Goal: Task Accomplishment & Management: Manage account settings

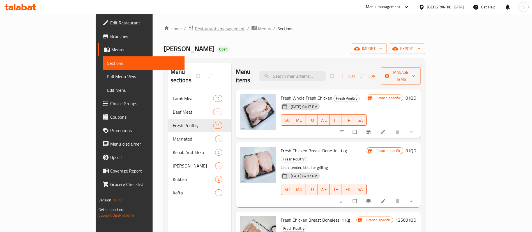
click at [195, 30] on span "Restaurants management" at bounding box center [220, 28] width 50 height 7
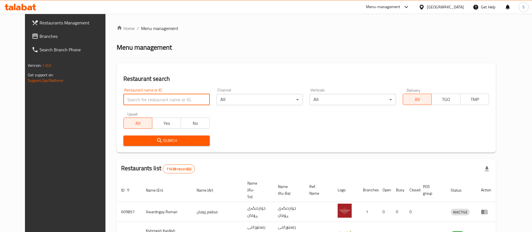
click at [159, 100] on input "search" at bounding box center [166, 99] width 86 height 11
type input "qubadi"
click button "Search" at bounding box center [166, 140] width 86 height 10
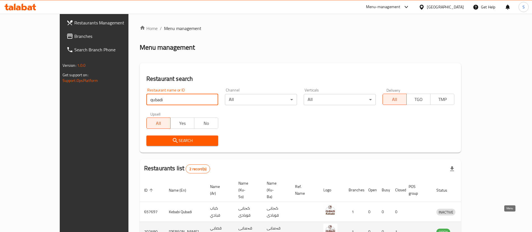
click at [473, 230] on icon "enhanced table" at bounding box center [470, 232] width 6 height 5
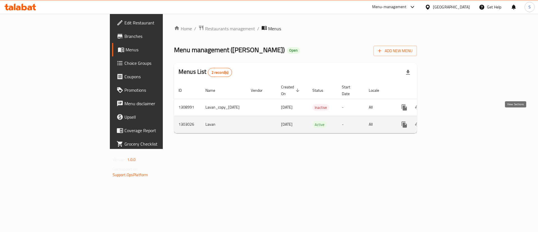
click at [448, 121] on icon "enhanced table" at bounding box center [445, 124] width 7 height 7
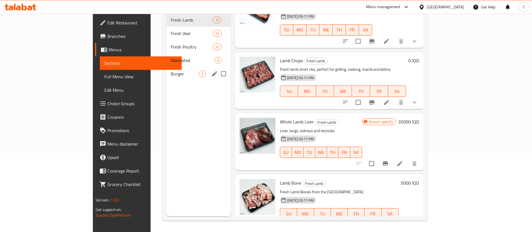
scroll to position [3, 0]
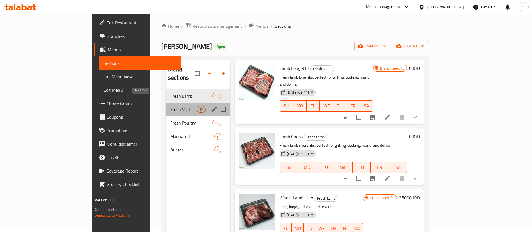
click at [170, 106] on span "Fresh Veal" at bounding box center [183, 109] width 26 height 7
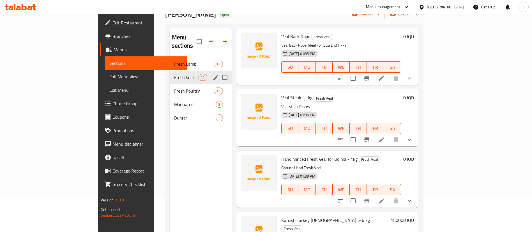
scroll to position [34, 0]
click at [170, 87] on div "Fresh Poultry 12" at bounding box center [201, 91] width 62 height 13
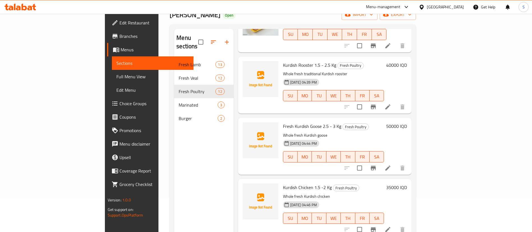
scroll to position [79, 0]
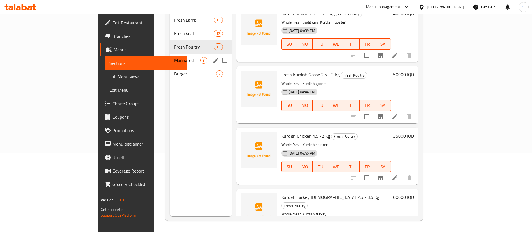
click at [170, 57] on div "Marinated 3" at bounding box center [201, 60] width 62 height 13
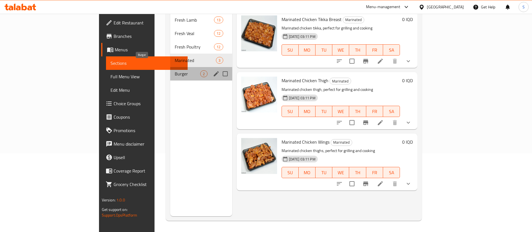
click at [175, 70] on span "Burger" at bounding box center [188, 73] width 26 height 7
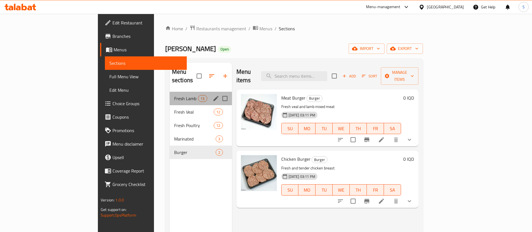
click at [170, 96] on div "Fresh Lamb 13" at bounding box center [201, 98] width 62 height 13
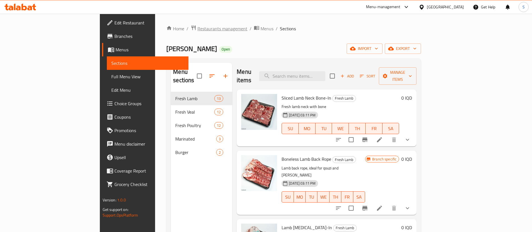
click at [197, 28] on span "Restaurants management" at bounding box center [222, 28] width 50 height 7
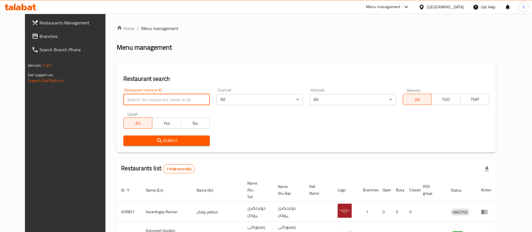
click at [144, 96] on input "search" at bounding box center [166, 99] width 86 height 11
type input "haji rahim"
click button "Search" at bounding box center [166, 140] width 86 height 10
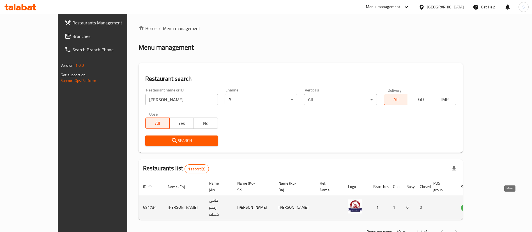
click at [496, 207] on icon "enhanced table" at bounding box center [495, 208] width 2 height 2
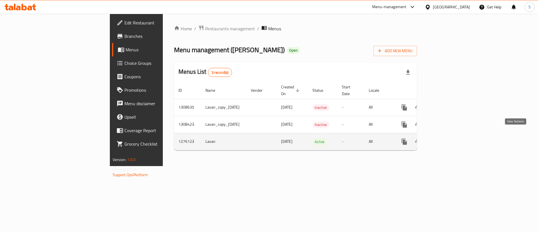
click at [452, 140] on link "enhanced table" at bounding box center [444, 141] width 13 height 13
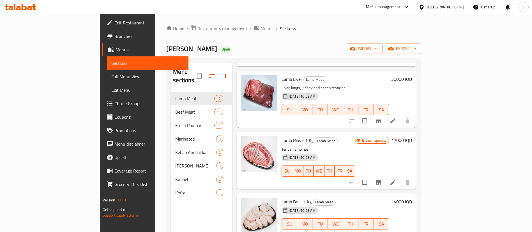
scroll to position [79, 0]
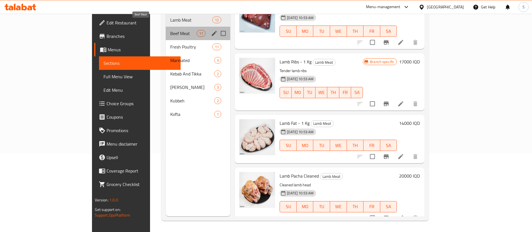
click at [170, 30] on span "Beef Meat" at bounding box center [183, 33] width 26 height 7
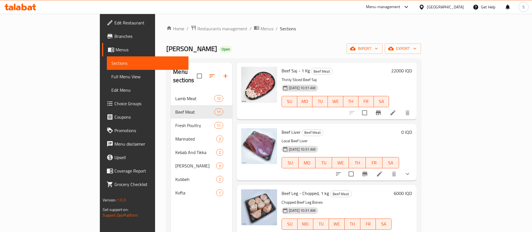
scroll to position [79, 0]
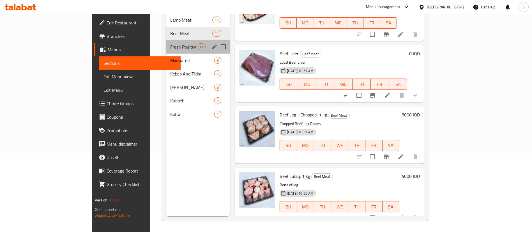
click at [166, 40] on div "Fresh Poultry 11" at bounding box center [198, 46] width 65 height 13
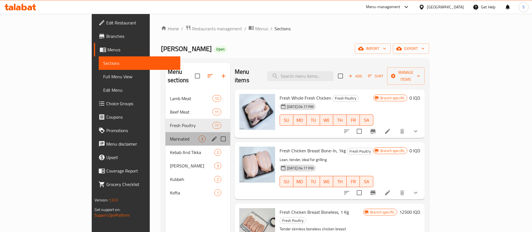
click at [165, 136] on div "Marinated 3" at bounding box center [197, 138] width 65 height 13
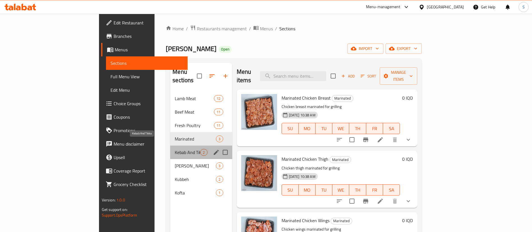
click at [175, 149] on span "Kebab And Tikka" at bounding box center [188, 152] width 26 height 7
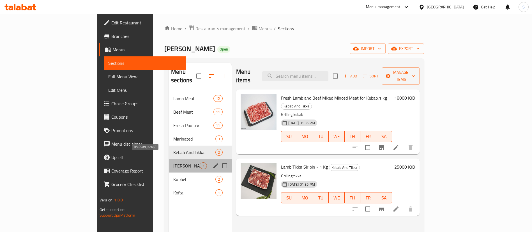
click at [173, 162] on span "Burger Patty" at bounding box center [186, 165] width 26 height 7
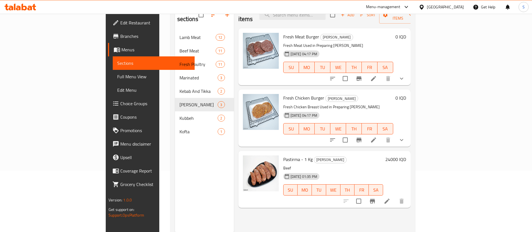
scroll to position [61, 0]
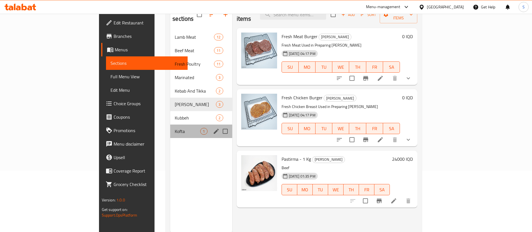
click at [170, 128] on div "Kofta 1" at bounding box center [201, 130] width 62 height 13
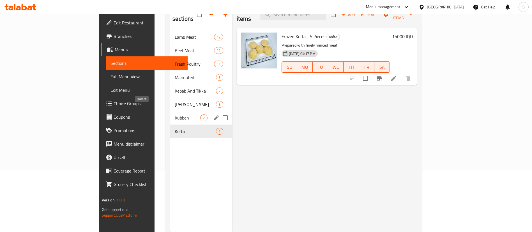
click at [175, 114] on span "Kubbeh" at bounding box center [188, 117] width 26 height 7
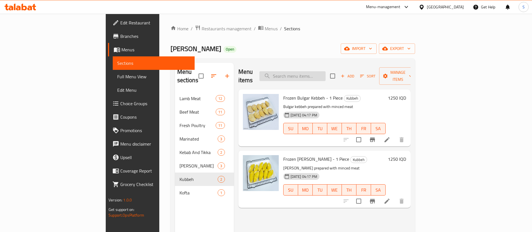
click at [317, 72] on input "search" at bounding box center [292, 76] width 66 height 10
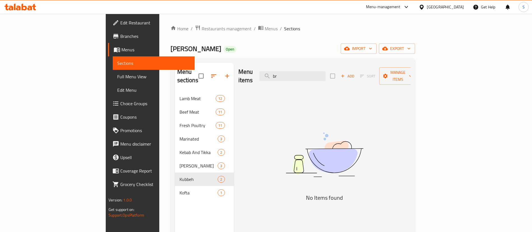
type input "b"
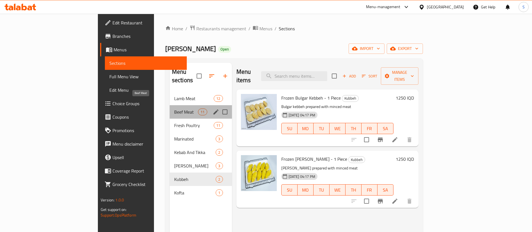
click at [174, 109] on span "Beef Meat" at bounding box center [186, 112] width 24 height 7
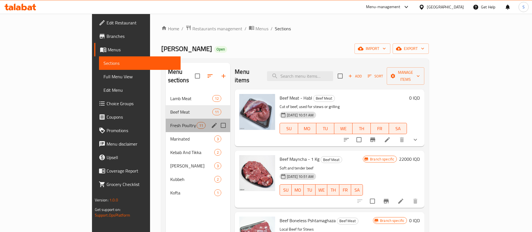
click at [166, 121] on div "Fresh Poultry 11" at bounding box center [198, 125] width 65 height 13
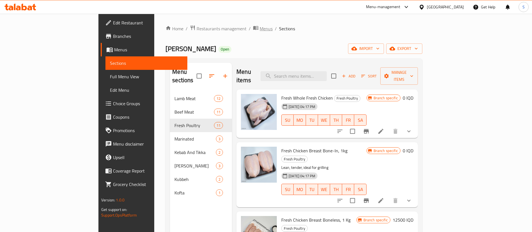
click at [260, 28] on span "Menus" at bounding box center [266, 28] width 13 height 7
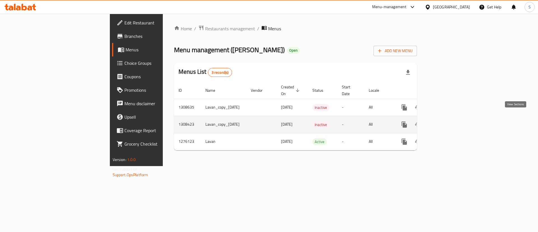
click at [448, 121] on icon "enhanced table" at bounding box center [445, 124] width 7 height 7
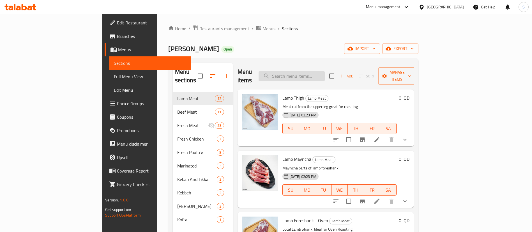
click at [319, 71] on input "search" at bounding box center [292, 76] width 66 height 10
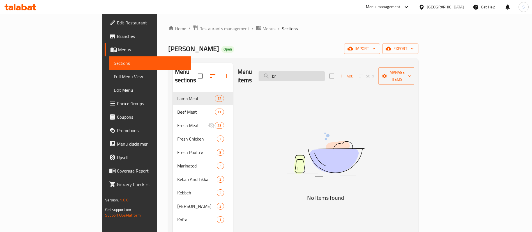
type input "b"
type input "t"
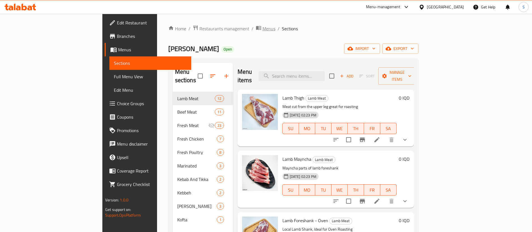
click at [262, 29] on span "Menus" at bounding box center [268, 28] width 13 height 7
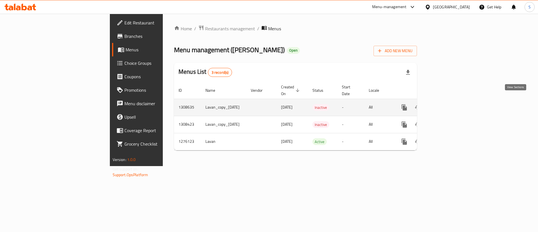
click at [448, 104] on icon "enhanced table" at bounding box center [445, 107] width 7 height 7
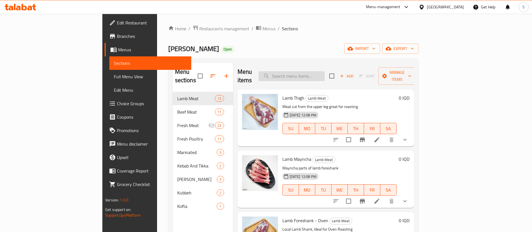
click at [317, 71] on input "search" at bounding box center [292, 76] width 66 height 10
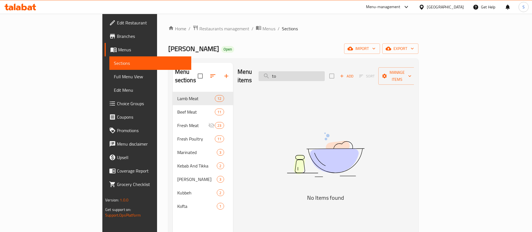
type input "t"
type input "brain"
click at [262, 26] on span "Menus" at bounding box center [268, 28] width 13 height 7
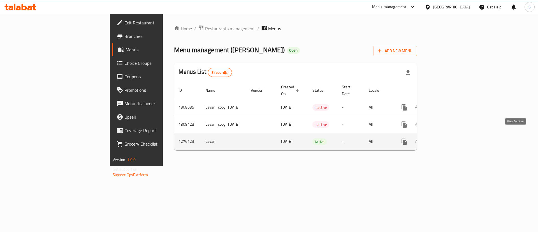
click at [448, 139] on icon "enhanced table" at bounding box center [444, 141] width 5 height 5
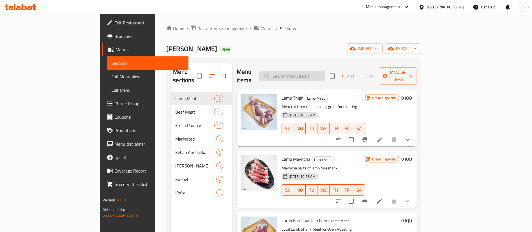
click at [325, 71] on input "search" at bounding box center [292, 76] width 66 height 10
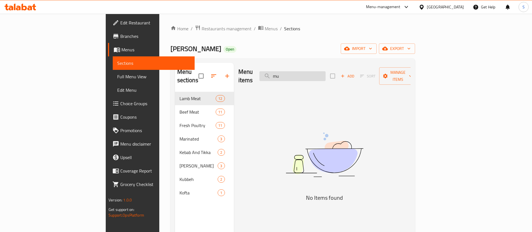
type input "m"
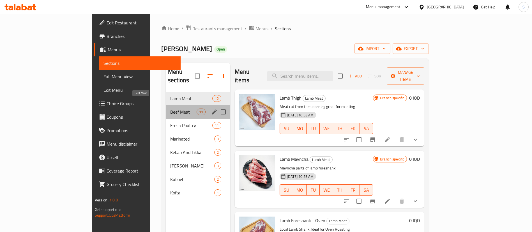
click at [170, 109] on span "Beef Meat" at bounding box center [183, 112] width 26 height 7
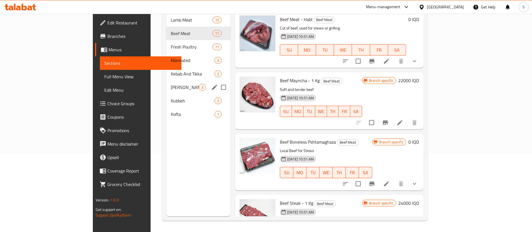
scroll to position [10, 0]
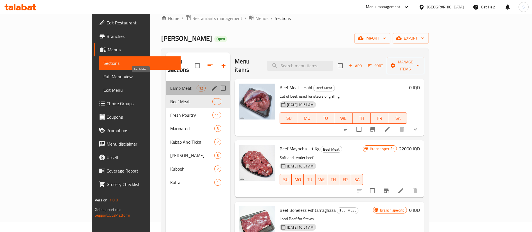
click at [170, 85] on span "Lamb Meat" at bounding box center [183, 88] width 26 height 7
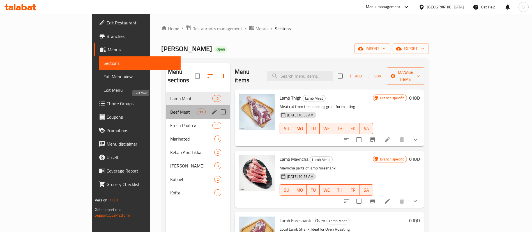
click at [170, 109] on span "Beef Meat" at bounding box center [183, 112] width 26 height 7
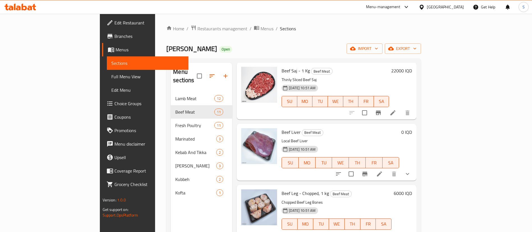
scroll to position [79, 0]
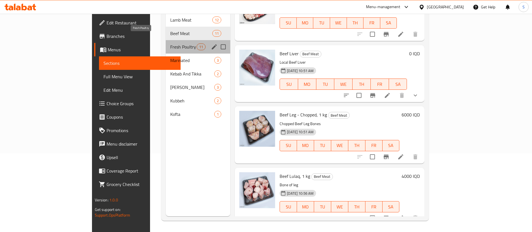
click at [170, 43] on span "Fresh Poultry" at bounding box center [183, 46] width 26 height 7
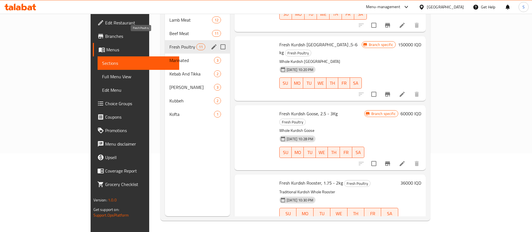
scroll to position [431, 0]
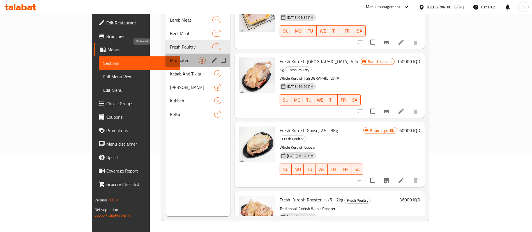
click at [170, 57] on span "Marinated" at bounding box center [184, 60] width 29 height 7
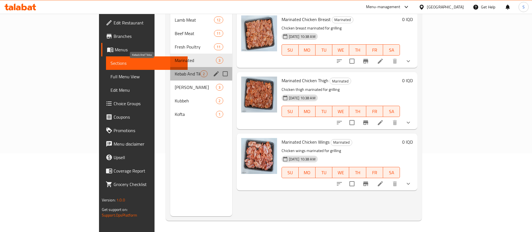
click at [175, 70] on span "Kebab And Tikka" at bounding box center [188, 73] width 26 height 7
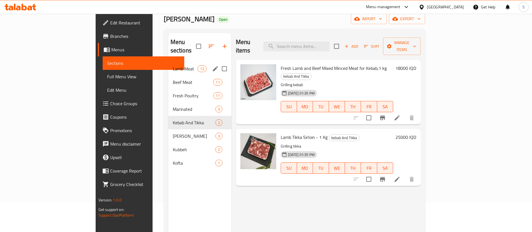
scroll to position [20, 0]
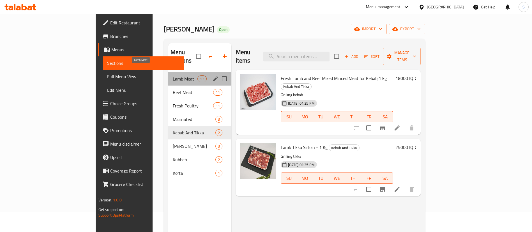
click at [173, 75] on span "Lamb Meat" at bounding box center [185, 78] width 25 height 7
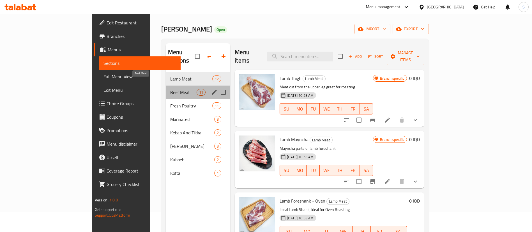
click at [170, 89] on span "Beef Meat" at bounding box center [183, 92] width 26 height 7
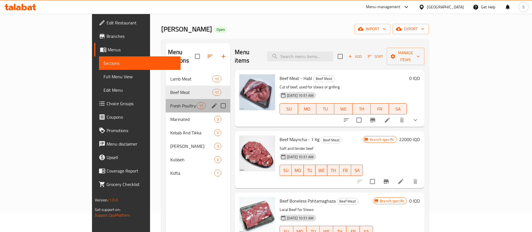
click at [166, 99] on div "Fresh Poultry 11" at bounding box center [198, 105] width 65 height 13
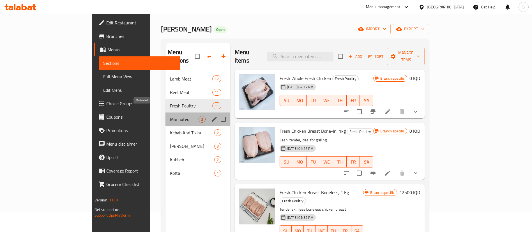
click at [170, 116] on span "Marinated" at bounding box center [184, 119] width 29 height 7
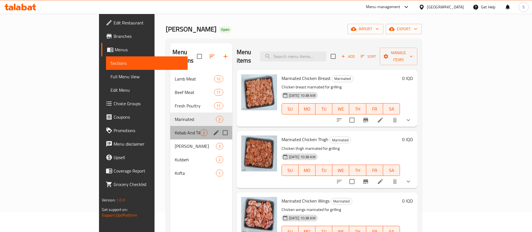
click at [170, 126] on div "Kebab And Tikka 2" at bounding box center [201, 132] width 62 height 13
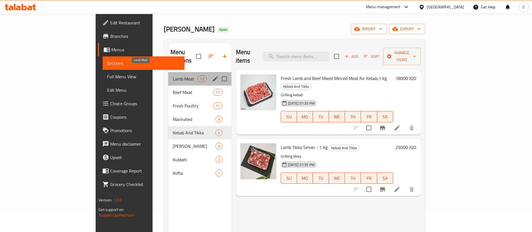
click at [173, 75] on span "Lamb Meat" at bounding box center [185, 78] width 25 height 7
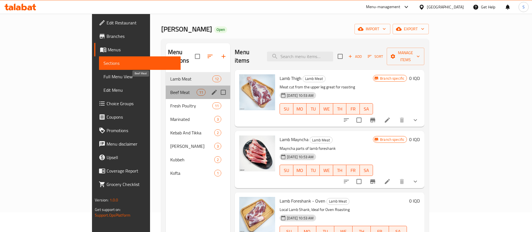
click at [170, 89] on span "Beef Meat" at bounding box center [183, 92] width 26 height 7
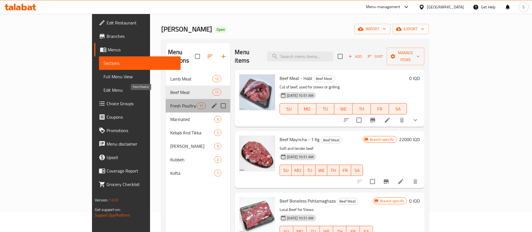
click at [170, 102] on span "Fresh Poultry" at bounding box center [183, 105] width 26 height 7
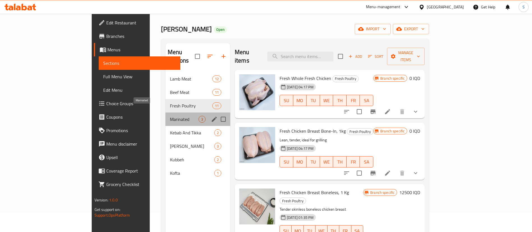
click at [170, 116] on span "Marinated" at bounding box center [184, 119] width 29 height 7
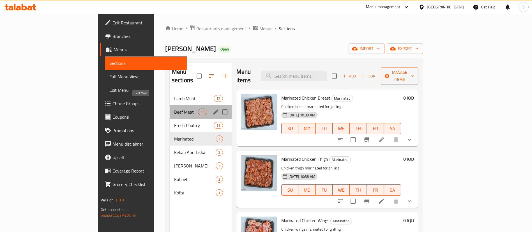
click at [174, 109] on span "Beef Meat" at bounding box center [186, 112] width 24 height 7
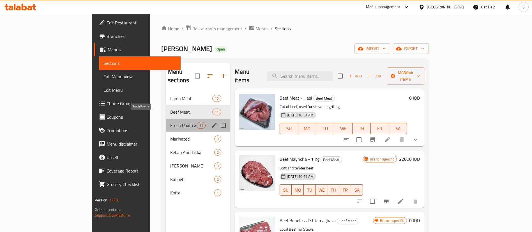
click at [170, 122] on span "Fresh Poultry" at bounding box center [183, 125] width 26 height 7
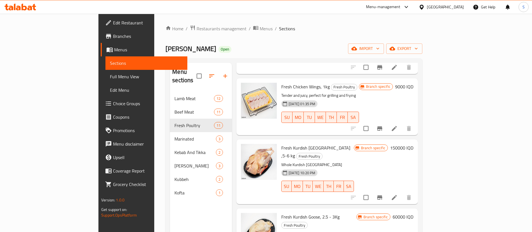
scroll to position [79, 0]
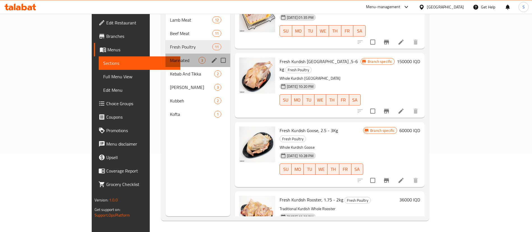
click at [165, 54] on div "Marinated 3" at bounding box center [197, 60] width 65 height 13
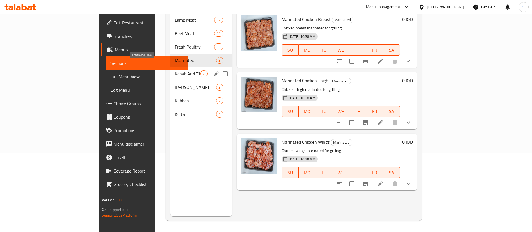
click at [175, 70] on span "Kebab And Tikka" at bounding box center [188, 73] width 26 height 7
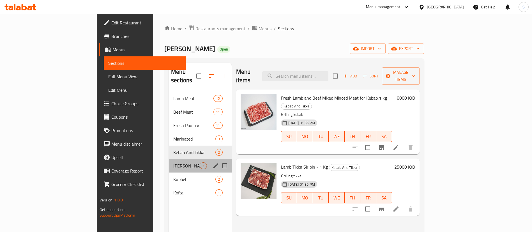
click at [169, 162] on div "Burger Patty 3" at bounding box center [200, 165] width 63 height 13
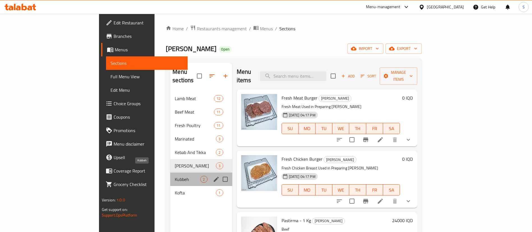
click at [175, 176] on span "Kubbeh" at bounding box center [188, 179] width 26 height 7
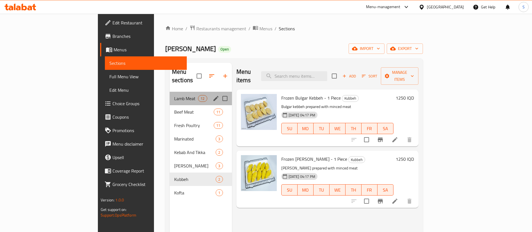
click at [170, 92] on div "Lamb Meat 12" at bounding box center [201, 98] width 62 height 13
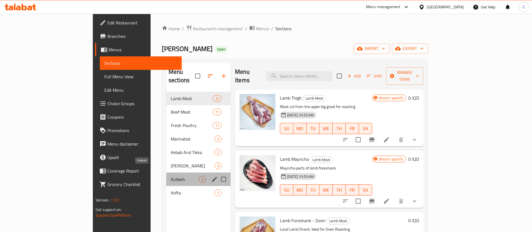
click at [171, 176] on span "Kubbeh" at bounding box center [185, 179] width 28 height 7
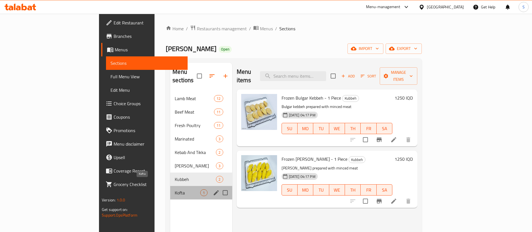
click at [175, 189] on span "Kofta" at bounding box center [188, 192] width 26 height 7
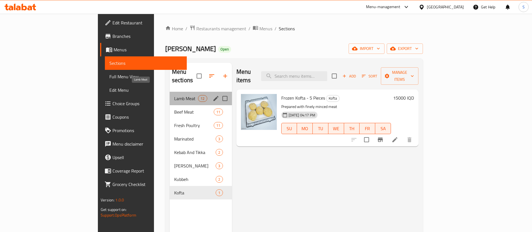
click at [174, 95] on span "Lamb Meat" at bounding box center [186, 98] width 24 height 7
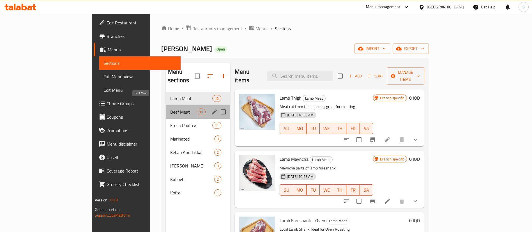
click at [170, 109] on span "Beef Meat" at bounding box center [183, 112] width 26 height 7
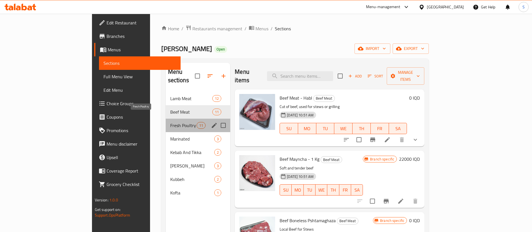
click at [170, 122] on span "Fresh Poultry" at bounding box center [183, 125] width 26 height 7
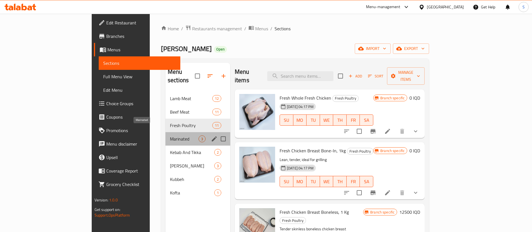
click at [170, 135] on span "Marinated" at bounding box center [184, 138] width 29 height 7
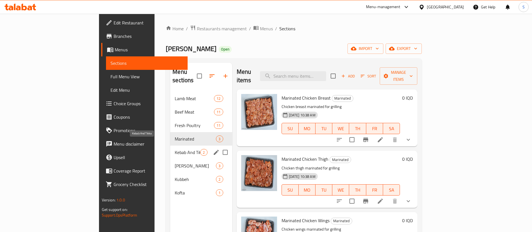
click at [175, 149] on span "Kebab And Tikka" at bounding box center [188, 152] width 26 height 7
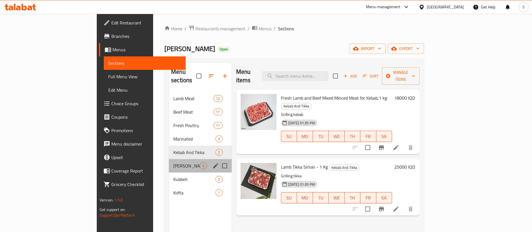
click at [169, 163] on div "Burger Patty 3" at bounding box center [200, 165] width 63 height 13
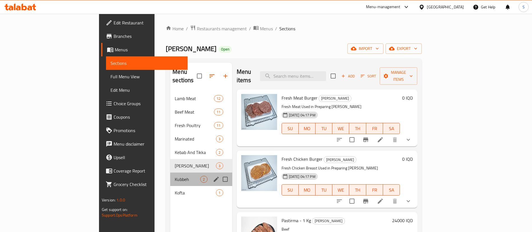
click at [170, 175] on div "Kubbeh 2" at bounding box center [201, 178] width 62 height 13
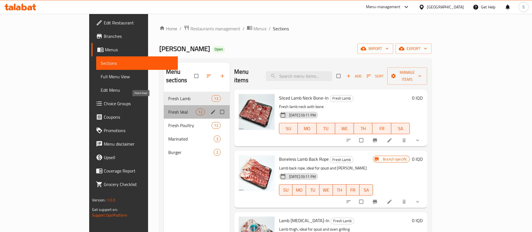
click at [168, 109] on span "Fresh Veal" at bounding box center [182, 112] width 28 height 7
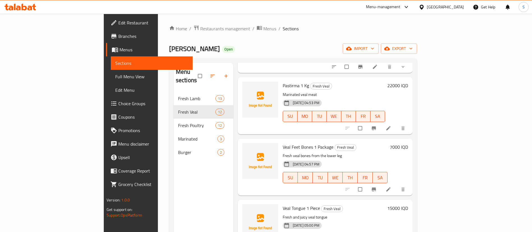
scroll to position [319, 0]
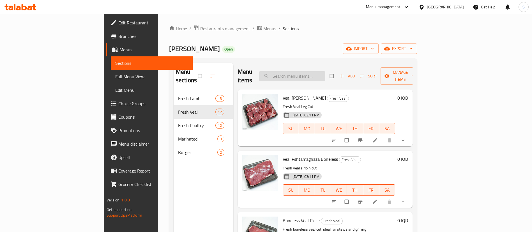
click at [325, 72] on input "search" at bounding box center [292, 76] width 66 height 10
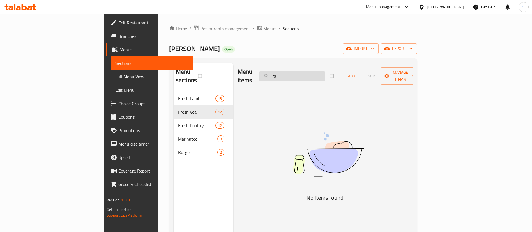
type input "f"
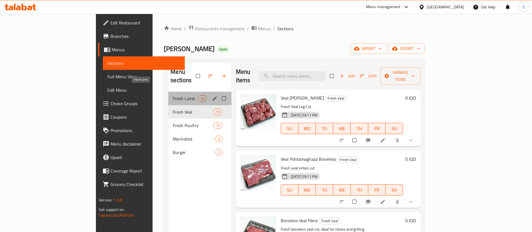
click at [173, 95] on span "Fresh Lamb" at bounding box center [185, 98] width 25 height 7
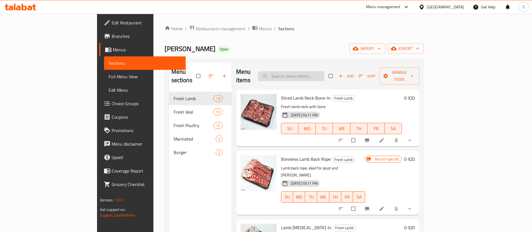
click at [324, 76] on input "search" at bounding box center [291, 76] width 66 height 10
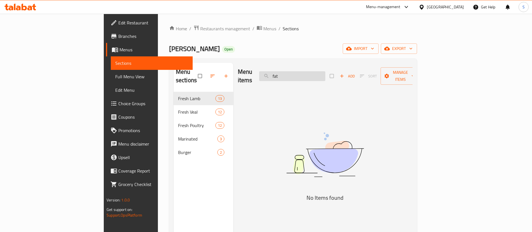
click at [325, 71] on input "fat" at bounding box center [292, 76] width 66 height 10
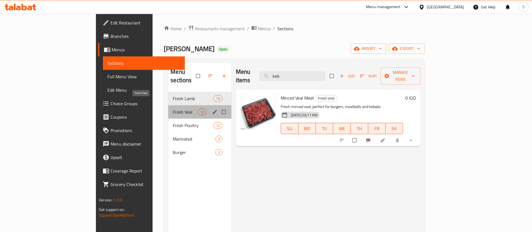
click at [173, 109] on span "Fresh Veal" at bounding box center [185, 112] width 25 height 7
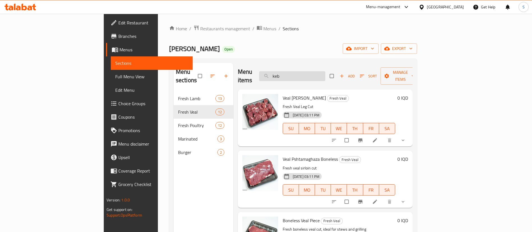
click at [314, 75] on input "keb" at bounding box center [292, 76] width 66 height 10
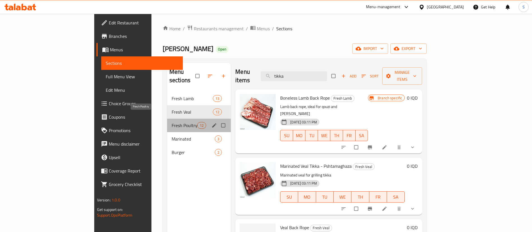
click at [172, 122] on span "Fresh Poultry" at bounding box center [185, 125] width 26 height 7
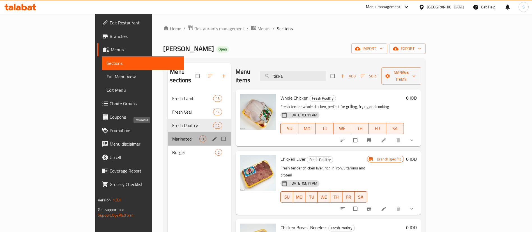
click at [172, 135] on span "Marinated" at bounding box center [185, 138] width 27 height 7
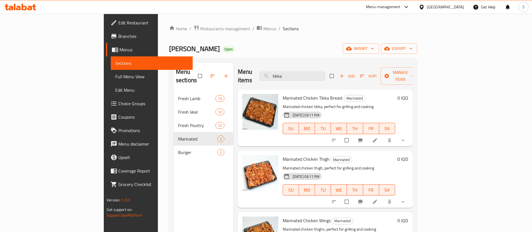
scroll to position [79, 0]
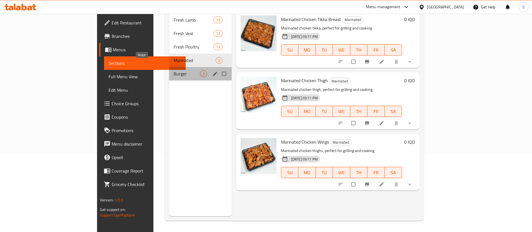
click at [174, 70] on span "Burger" at bounding box center [187, 73] width 26 height 7
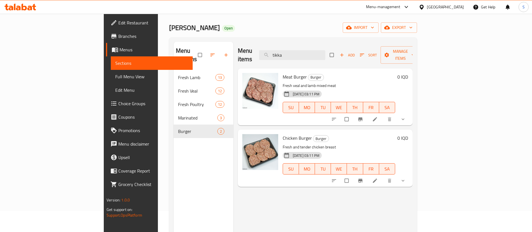
scroll to position [15, 0]
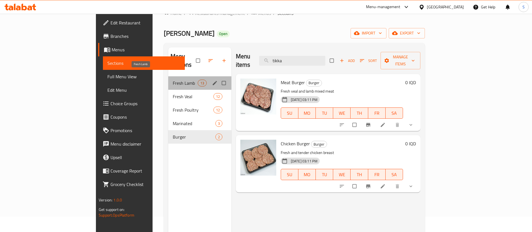
click at [173, 80] on span "Fresh Lamb" at bounding box center [185, 83] width 25 height 7
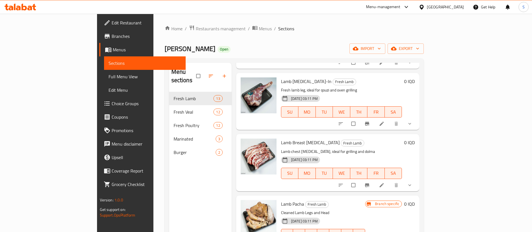
scroll to position [399, 0]
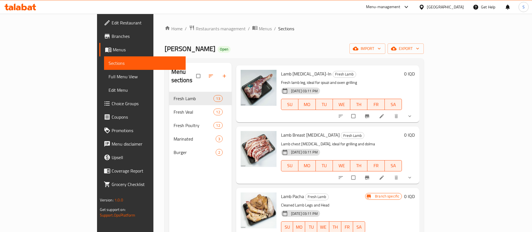
click at [371, 29] on ol "Home / Restaurants management / Menus / Sections" at bounding box center [294, 28] width 259 height 7
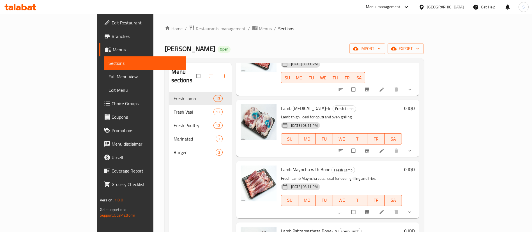
scroll to position [0, 0]
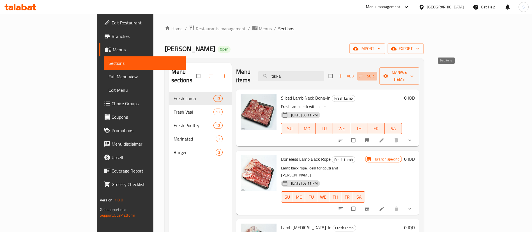
click at [376, 73] on span "Sort" at bounding box center [367, 76] width 17 height 6
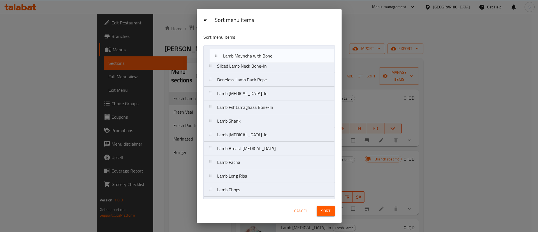
drag, startPoint x: 256, startPoint y: 96, endPoint x: 263, endPoint y: 54, distance: 42.3
click at [263, 54] on nav "Sliced Lamb Neck Bone-In Boneless Lamb Back Rope Lamb [MEDICAL_DATA]-In Lamb Ma…" at bounding box center [270, 134] width 132 height 179
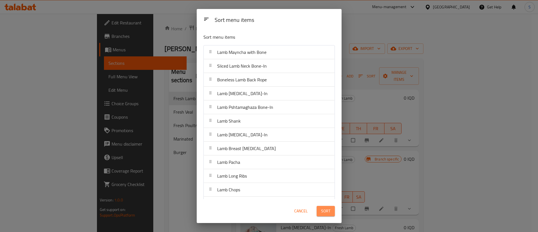
click at [324, 210] on span "Sort" at bounding box center [325, 210] width 9 height 7
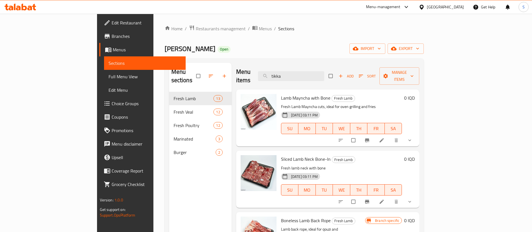
click at [324, 34] on div "Home / Restaurants management / Menus / Sections Qasabi Qubadi Open import expo…" at bounding box center [294, 162] width 259 height 274
click at [376, 73] on span "Sort" at bounding box center [367, 76] width 17 height 6
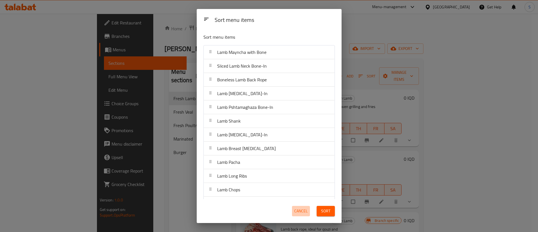
click at [305, 212] on span "Cancel" at bounding box center [300, 210] width 13 height 7
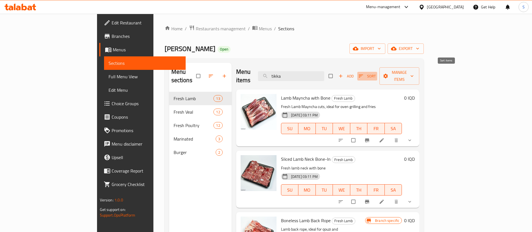
click at [376, 73] on span "Sort" at bounding box center [367, 76] width 17 height 6
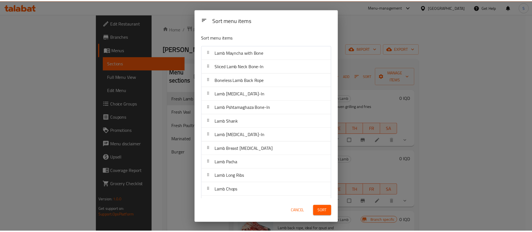
scroll to position [27, 0]
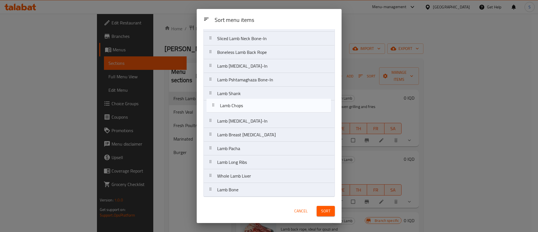
drag, startPoint x: 241, startPoint y: 164, endPoint x: 245, endPoint y: 104, distance: 60.4
click at [245, 104] on nav "Lamb Mayncha with Bone Sliced Lamb Neck Bone-In Boneless Lamb Back Rope Lamb [M…" at bounding box center [270, 107] width 132 height 179
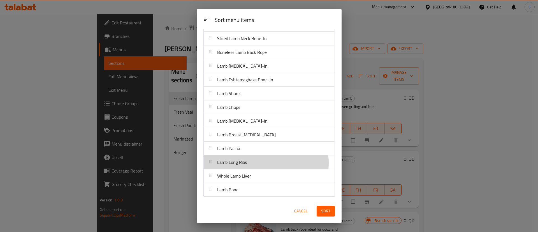
click at [263, 163] on div "Lamb Long Ribs" at bounding box center [269, 161] width 126 height 13
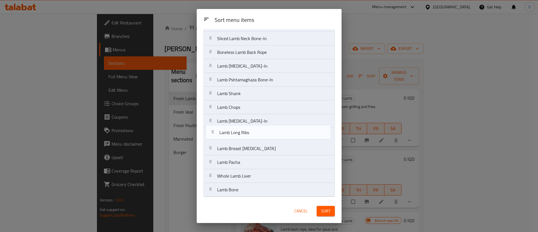
drag, startPoint x: 263, startPoint y: 163, endPoint x: 266, endPoint y: 131, distance: 31.8
click at [266, 131] on nav "Lamb Mayncha with Bone Sliced Lamb Neck Bone-In Boneless Lamb Back Rope Lamb [M…" at bounding box center [270, 107] width 132 height 179
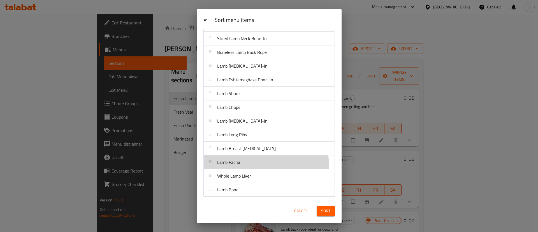
click at [243, 166] on div "Lamb Pacha" at bounding box center [269, 161] width 126 height 13
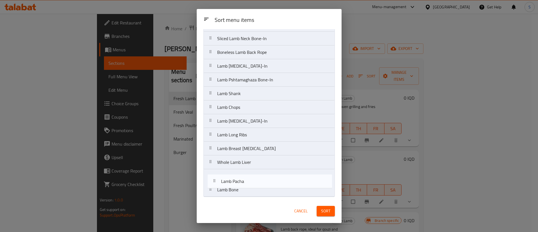
drag, startPoint x: 243, startPoint y: 167, endPoint x: 247, endPoint y: 186, distance: 20.2
click at [247, 186] on nav "Lamb Mayncha with Bone Sliced Lamb Neck Bone-In Boneless Lamb Back Rope Lamb [M…" at bounding box center [270, 107] width 132 height 179
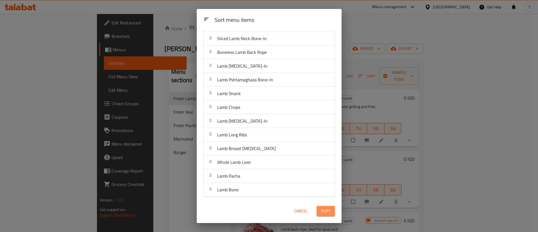
click at [326, 209] on span "Sort" at bounding box center [325, 210] width 9 height 7
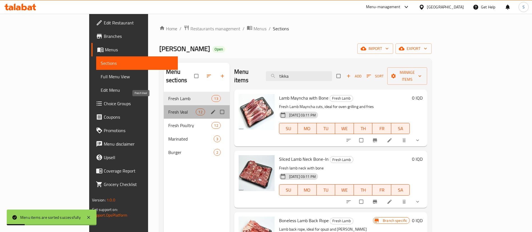
click at [168, 109] on span "Fresh Veal" at bounding box center [182, 112] width 28 height 7
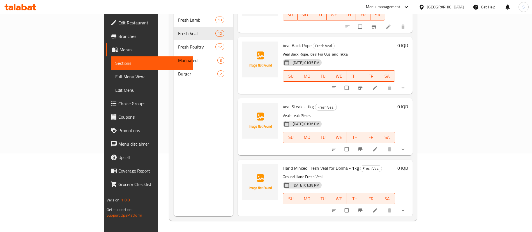
scroll to position [477, 0]
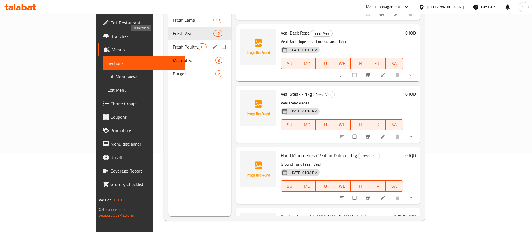
click at [173, 43] on span "Fresh Poultry" at bounding box center [185, 46] width 25 height 7
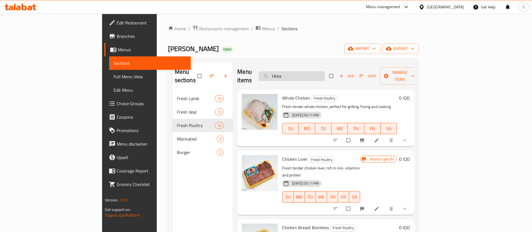
click at [312, 71] on input "tikka" at bounding box center [292, 76] width 66 height 10
type input "turkey"
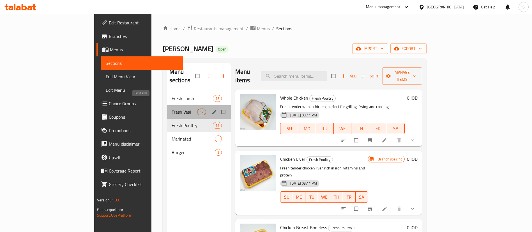
click at [172, 109] on span "Fresh Veal" at bounding box center [185, 112] width 26 height 7
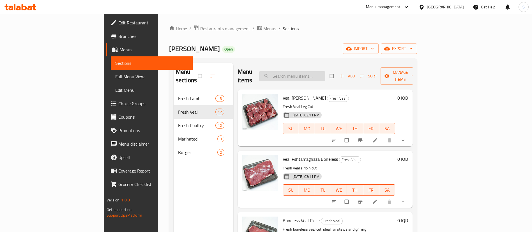
click at [321, 73] on input "search" at bounding box center [292, 76] width 66 height 10
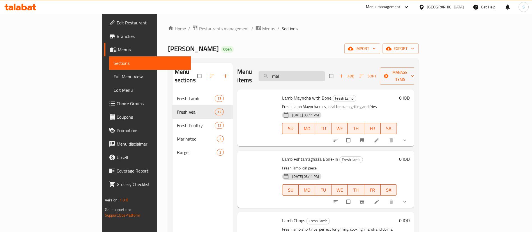
type input "[DEMOGRAPHIC_DATA]"
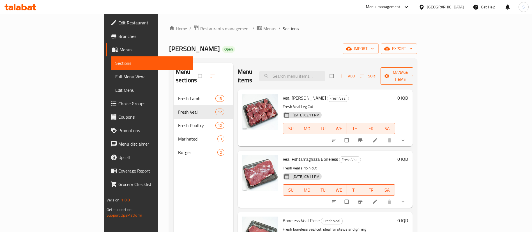
click at [416, 73] on span "Manage items" at bounding box center [400, 76] width 31 height 14
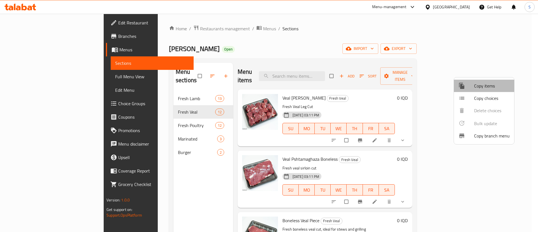
click at [489, 89] on span "Copy items" at bounding box center [492, 85] width 36 height 7
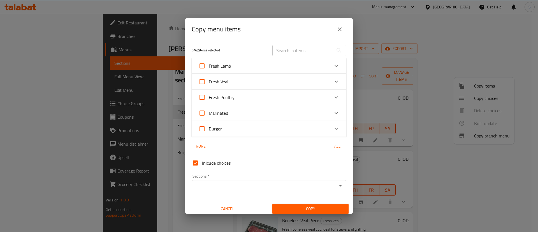
click at [239, 82] on div "Fresh Veal" at bounding box center [264, 81] width 131 height 13
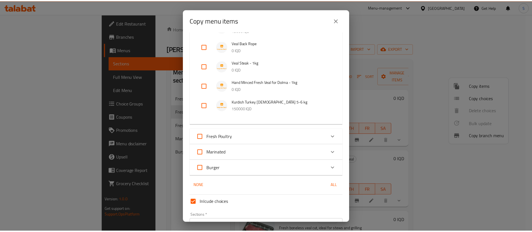
scroll to position [246, 0]
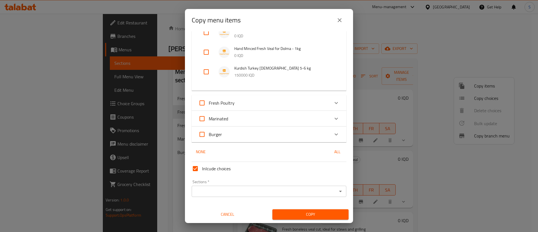
click at [206, 72] on input "checkbox" at bounding box center [206, 71] width 13 height 13
checkbox input "true"
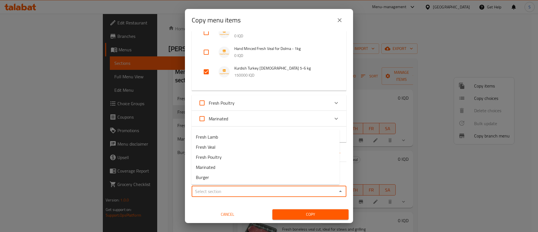
click at [209, 192] on input "Sections   *" at bounding box center [264, 191] width 142 height 8
click at [218, 157] on span "Fresh Poultry" at bounding box center [209, 157] width 26 height 7
type input "Fresh Poultry"
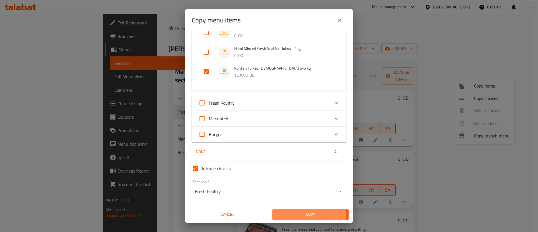
click at [294, 214] on span "Copy" at bounding box center [310, 214] width 67 height 7
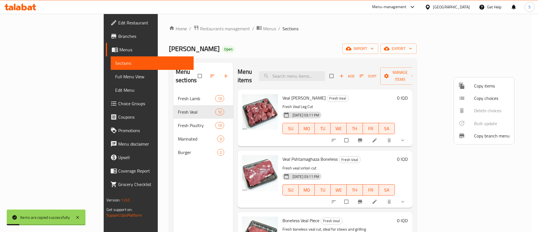
click at [347, 29] on div at bounding box center [269, 116] width 538 height 232
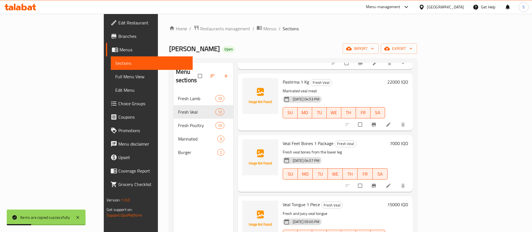
scroll to position [517, 0]
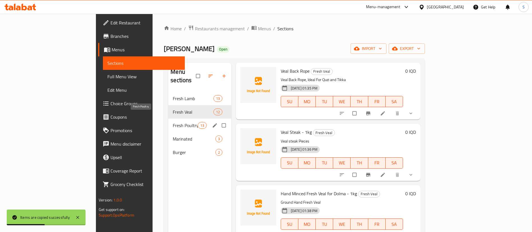
click at [173, 122] on span "Fresh Poultry" at bounding box center [185, 125] width 25 height 7
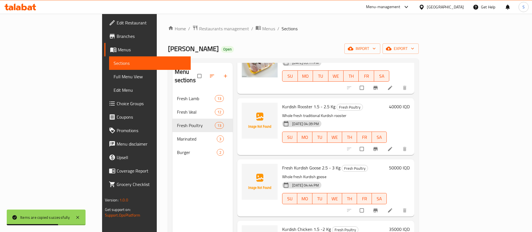
scroll to position [79, 0]
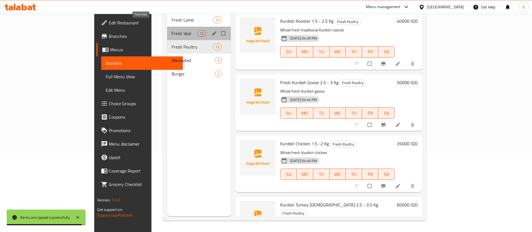
click at [172, 30] on span "Fresh Veal" at bounding box center [185, 33] width 26 height 7
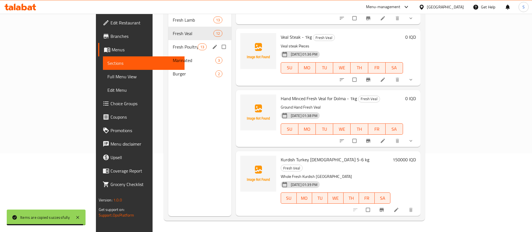
scroll to position [517, 0]
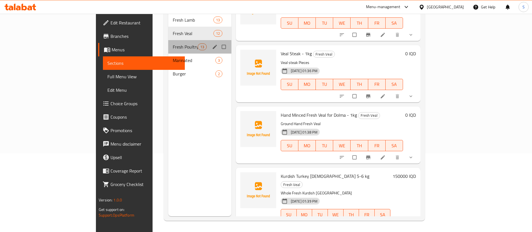
click at [168, 42] on div "Fresh Poultry 13" at bounding box center [199, 46] width 63 height 13
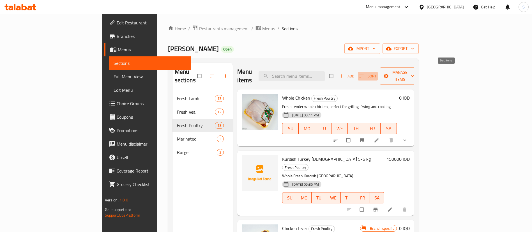
click at [364, 73] on icon "button" at bounding box center [362, 76] width 6 height 6
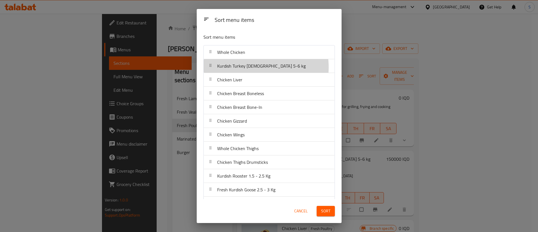
click at [252, 67] on span "Kurdish Turkey [DEMOGRAPHIC_DATA] 5-6 kg" at bounding box center [261, 66] width 89 height 8
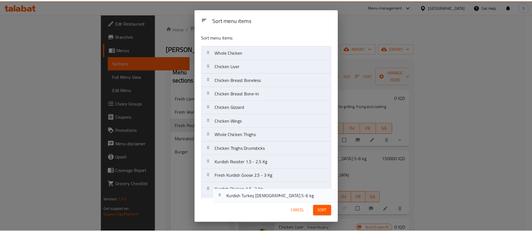
scroll to position [27, 0]
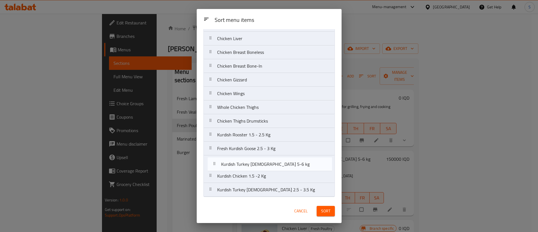
drag, startPoint x: 252, startPoint y: 68, endPoint x: 257, endPoint y: 168, distance: 100.2
click at [257, 168] on nav "Whole Chicken Kurdish Turkey [DEMOGRAPHIC_DATA] 5-6 kg Chicken Liver Chicken Br…" at bounding box center [270, 107] width 132 height 179
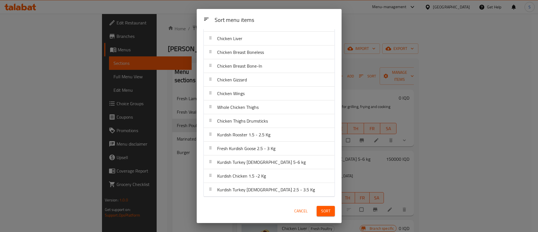
click at [324, 211] on span "Sort" at bounding box center [325, 210] width 9 height 7
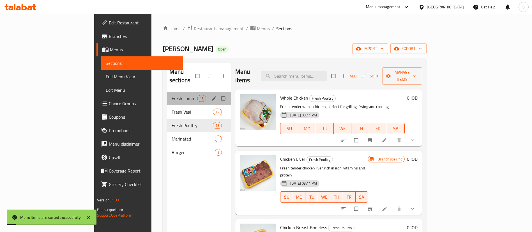
click at [172, 92] on div "Fresh Lamb 13" at bounding box center [199, 98] width 64 height 13
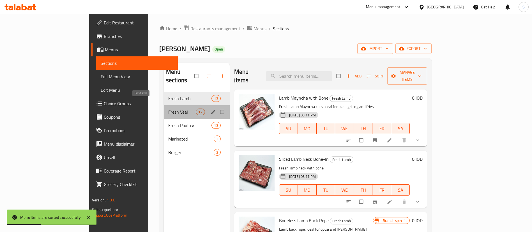
click at [168, 109] on span "Fresh Veal" at bounding box center [182, 112] width 28 height 7
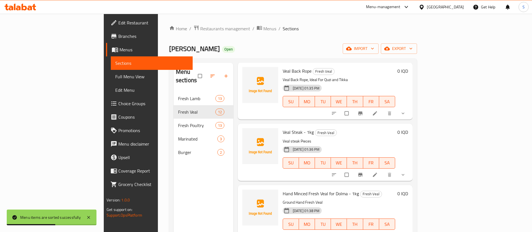
scroll to position [79, 0]
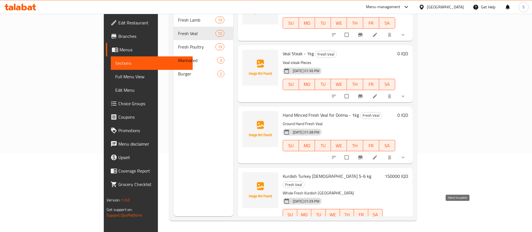
click at [366, 221] on input "checkbox" at bounding box center [361, 226] width 12 height 11
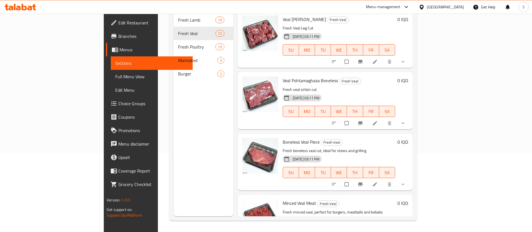
scroll to position [0, 0]
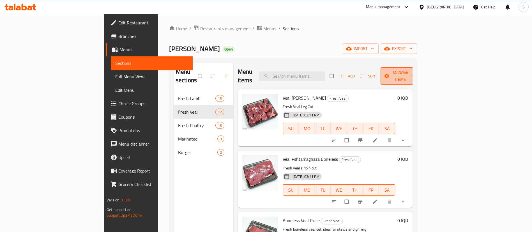
click at [389, 73] on icon "button" at bounding box center [387, 76] width 6 height 6
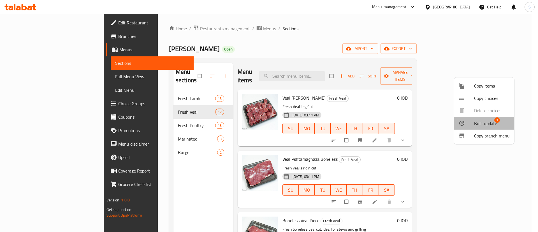
click at [483, 121] on span "Bulk update" at bounding box center [485, 123] width 23 height 7
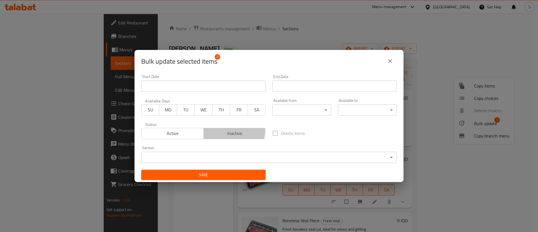
click at [232, 131] on span "Inactive" at bounding box center [235, 133] width 58 height 8
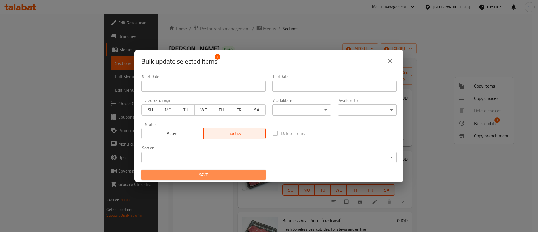
click at [206, 176] on span "Save" at bounding box center [204, 174] width 116 height 7
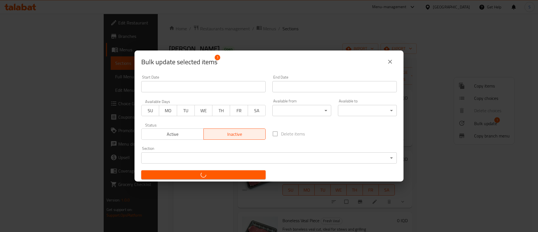
checkbox input "false"
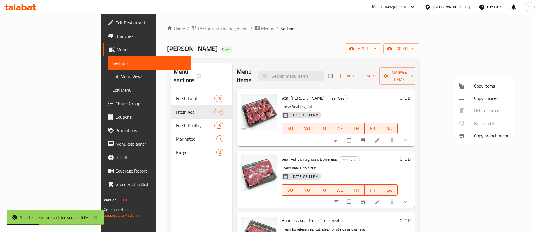
click at [354, 49] on div at bounding box center [269, 116] width 538 height 232
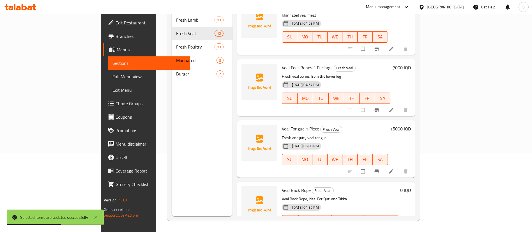
scroll to position [517, 0]
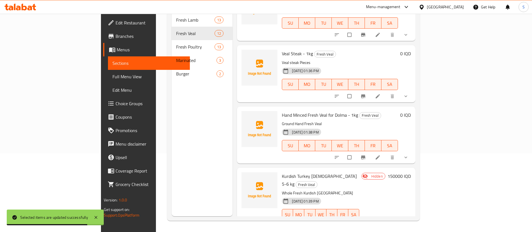
click at [282, 172] on span "Kurdish Turkey [DEMOGRAPHIC_DATA] 5-6 kg" at bounding box center [319, 180] width 75 height 16
copy h6 "Kurdish Turkey [DEMOGRAPHIC_DATA] 5-6 kg"
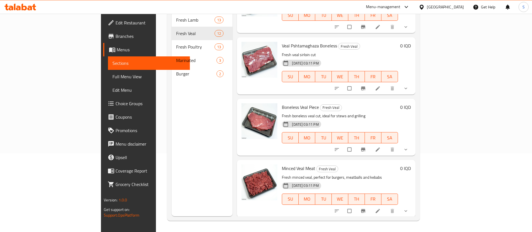
scroll to position [0, 0]
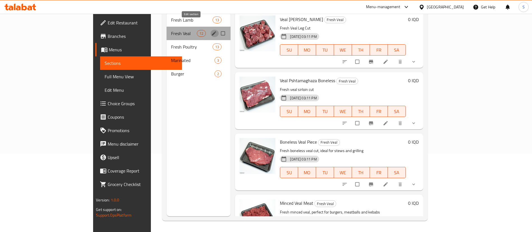
click at [210, 30] on button "edit" at bounding box center [214, 33] width 8 height 7
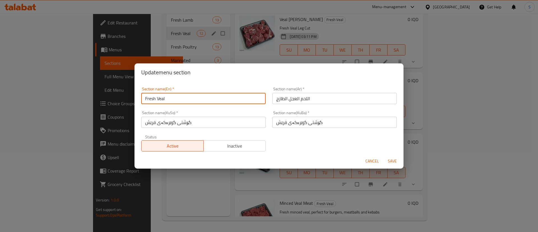
click at [161, 100] on input "Fresh Veal" at bounding box center [203, 98] width 124 height 11
click at [208, 52] on div "Update menu section Section name(En)   * Fresh Veal Section name(En) * Section …" at bounding box center [269, 116] width 538 height 232
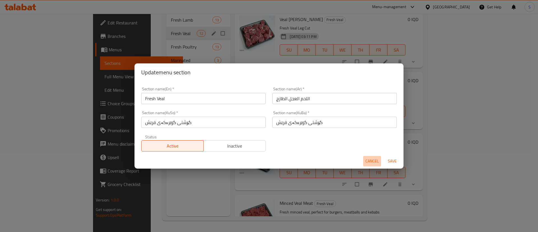
click at [373, 158] on span "Cancel" at bounding box center [372, 161] width 13 height 7
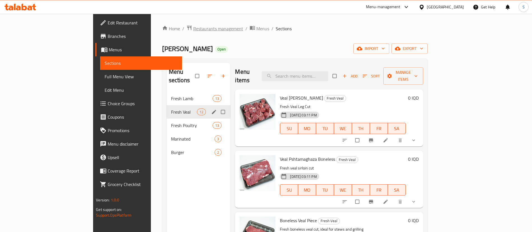
click at [193, 27] on span "Restaurants management" at bounding box center [218, 28] width 50 height 7
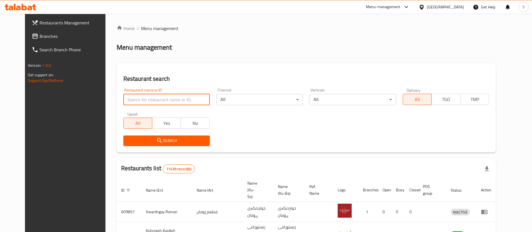
click at [150, 97] on input "search" at bounding box center [166, 99] width 86 height 11
type input "qubadi"
click button "Search" at bounding box center [166, 140] width 86 height 10
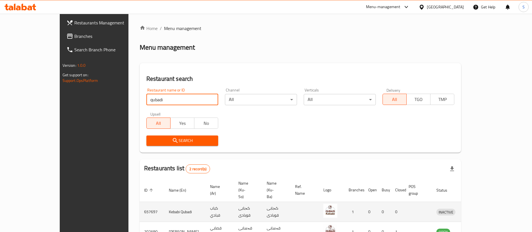
scroll to position [27, 0]
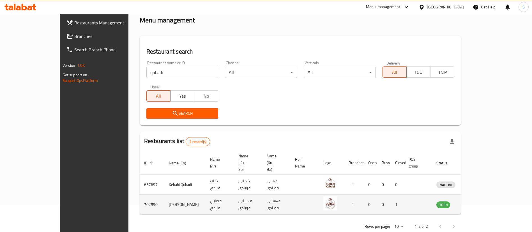
click at [140, 195] on td "702590" at bounding box center [152, 205] width 25 height 20
copy td "702590"
click at [473, 201] on icon "enhanced table" at bounding box center [470, 204] width 7 height 7
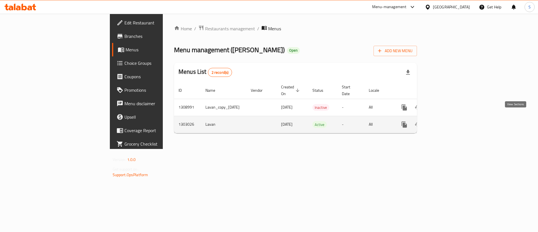
click at [448, 122] on icon "enhanced table" at bounding box center [444, 124] width 5 height 5
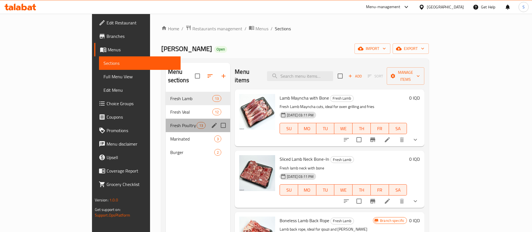
click at [166, 121] on div "Fresh Poultry 13" at bounding box center [198, 125] width 65 height 13
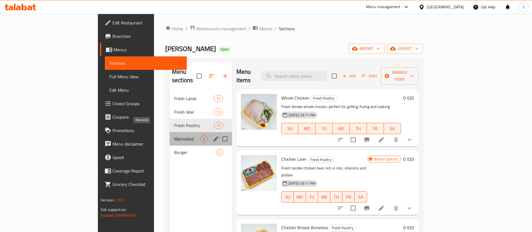
click at [174, 135] on span "Marinated" at bounding box center [187, 138] width 26 height 7
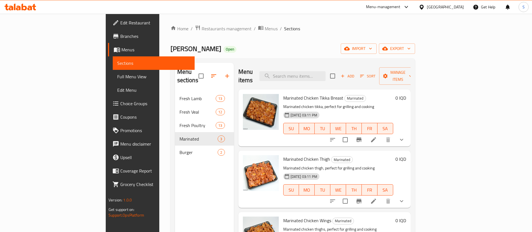
scroll to position [79, 0]
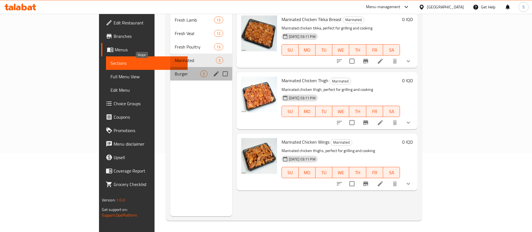
click at [175, 70] on span "Burger" at bounding box center [188, 73] width 26 height 7
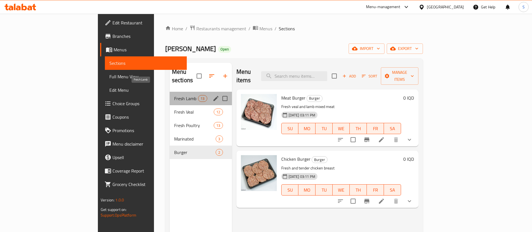
click at [174, 95] on span "Fresh Lamb" at bounding box center [186, 98] width 24 height 7
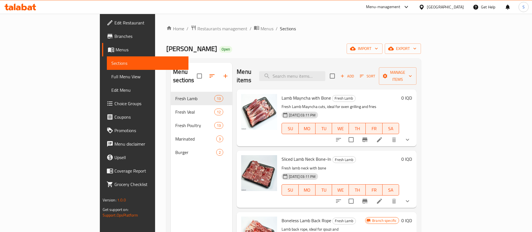
click at [315, 40] on div "Home / Restaurants management / Menus / Sections Qasabi Qubadi Open import expo…" at bounding box center [293, 162] width 255 height 274
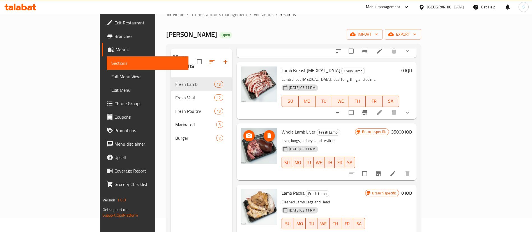
scroll to position [5, 0]
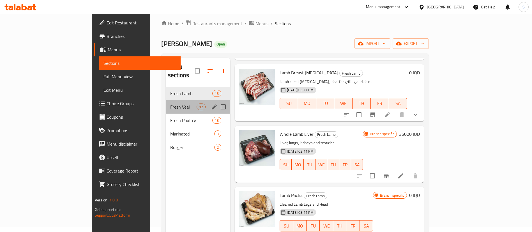
click at [166, 102] on div "Fresh Veal 12" at bounding box center [198, 106] width 65 height 13
